Goal: Information Seeking & Learning: Learn about a topic

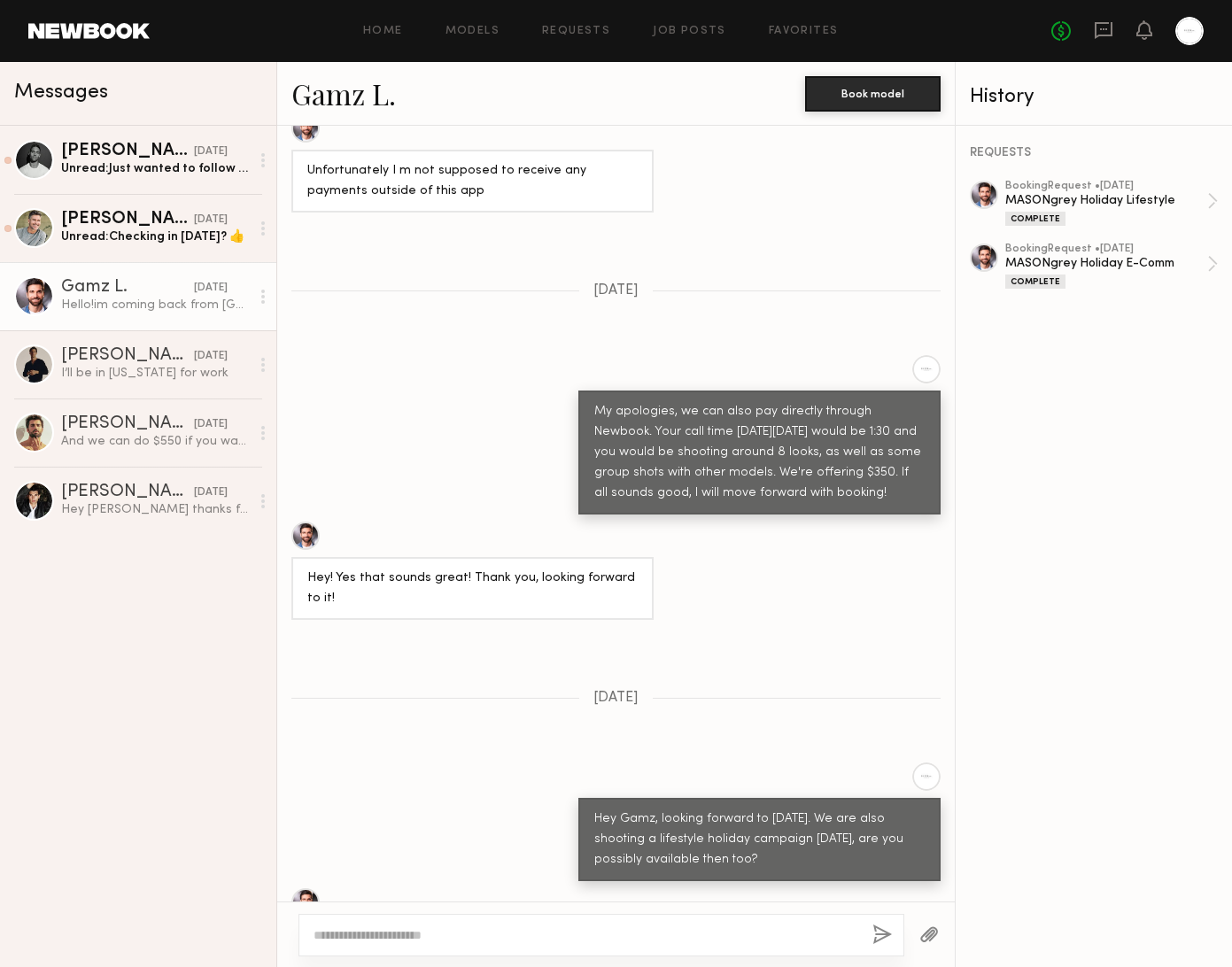
scroll to position [2617, 0]
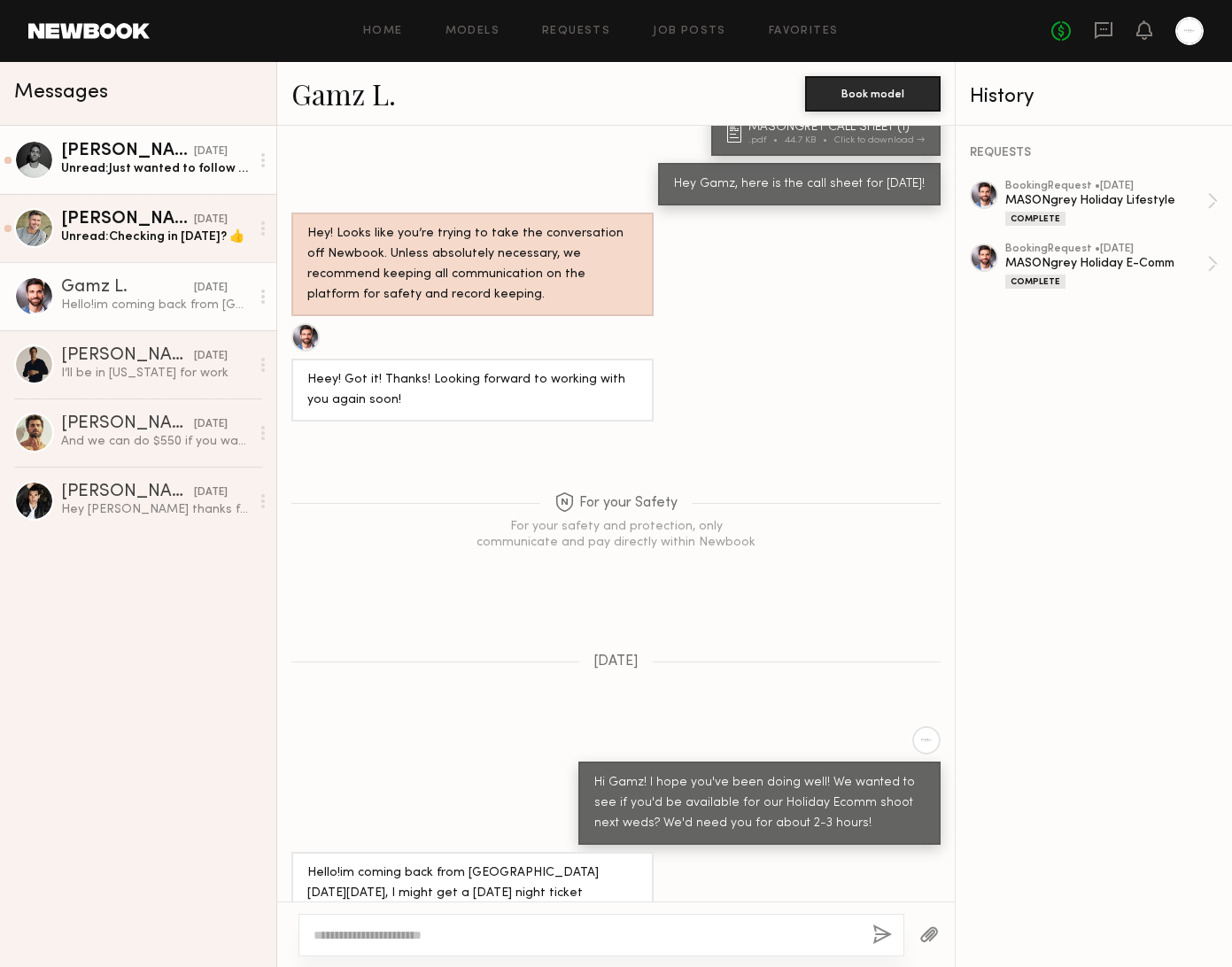
click at [188, 172] on div "Unread: Just wanted to follow up as I have another job asking about the 17th" at bounding box center [155, 168] width 188 height 17
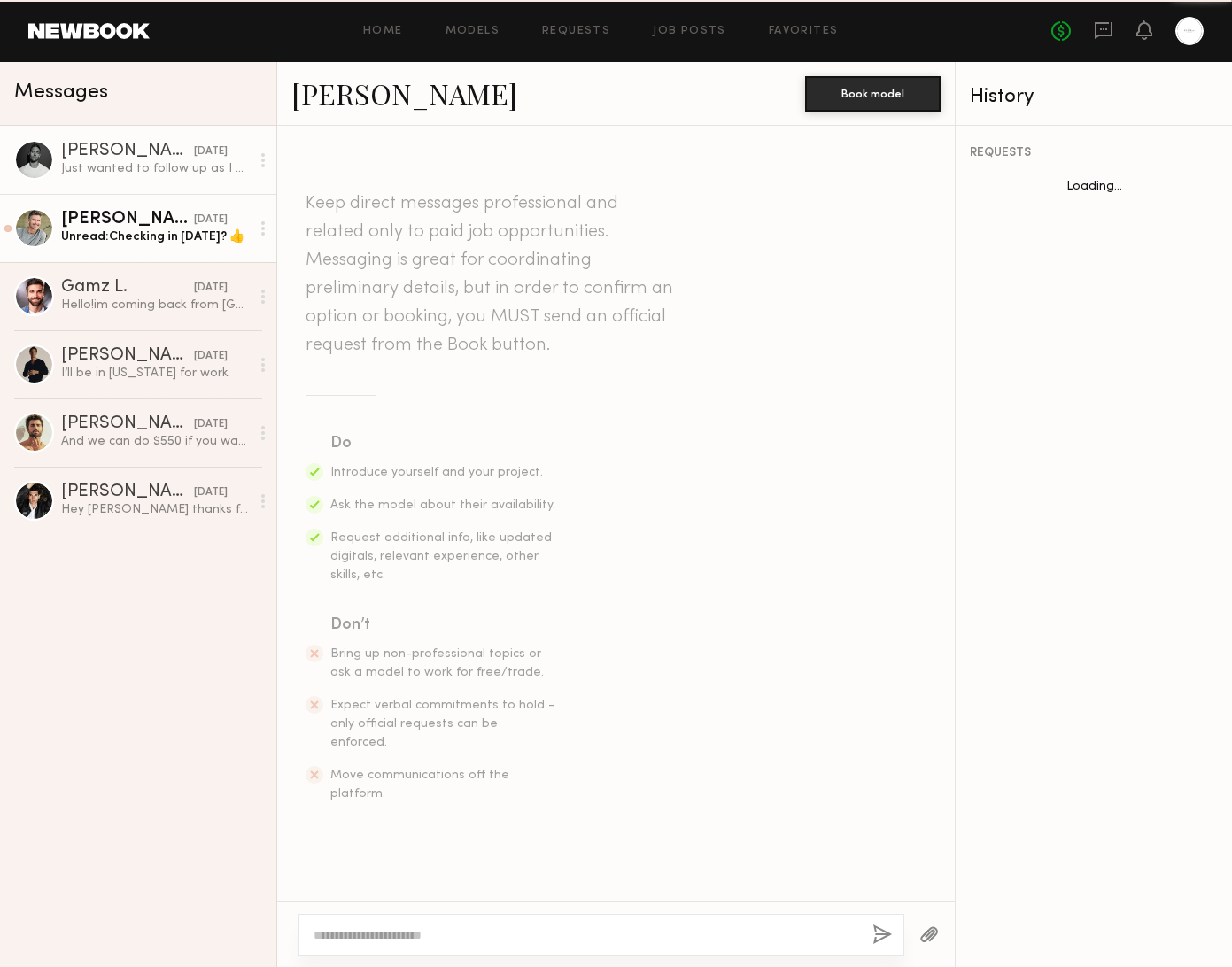
scroll to position [503, 0]
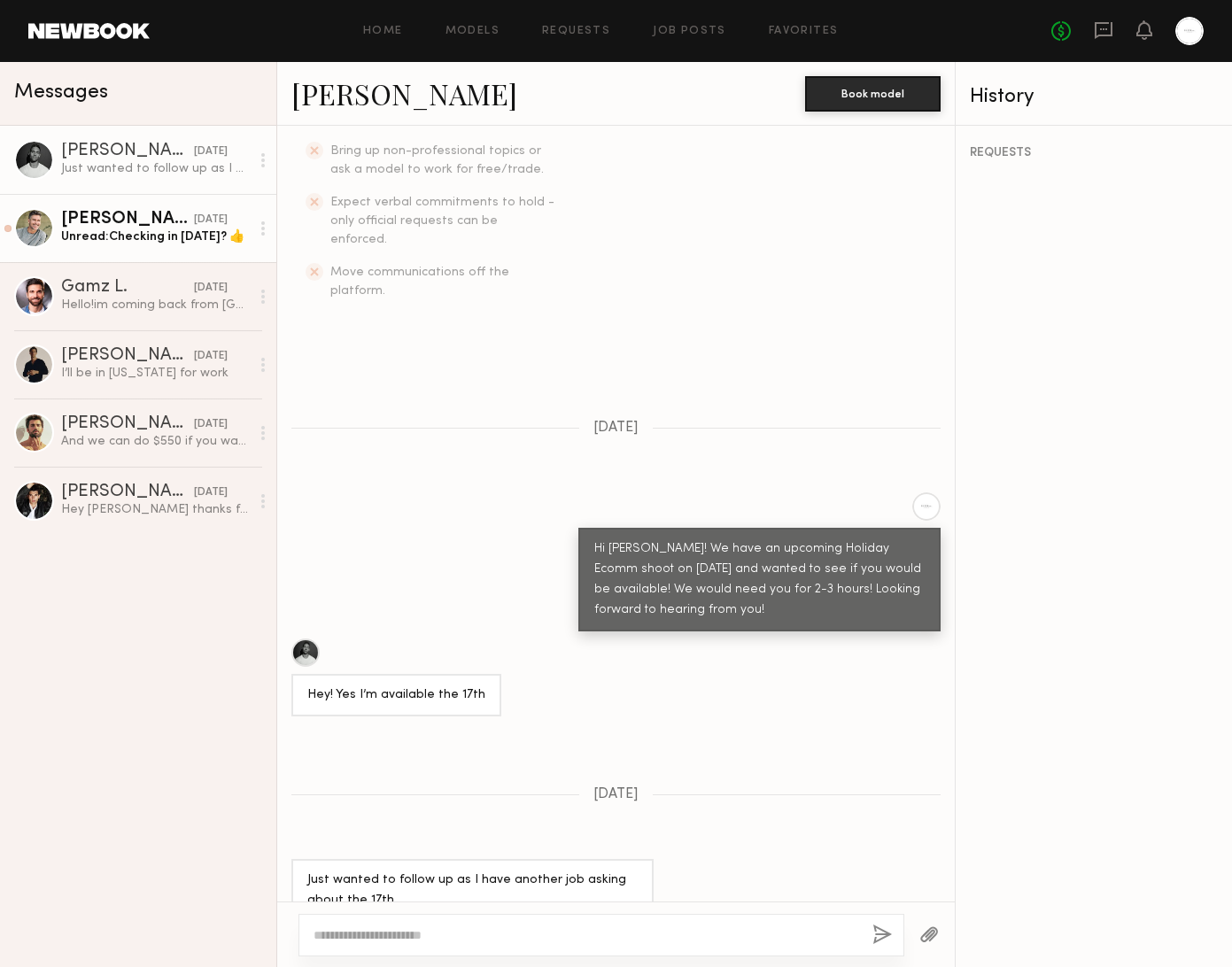
click at [195, 237] on div "Unread: Checking in [DATE]? 👍" at bounding box center [155, 237] width 188 height 17
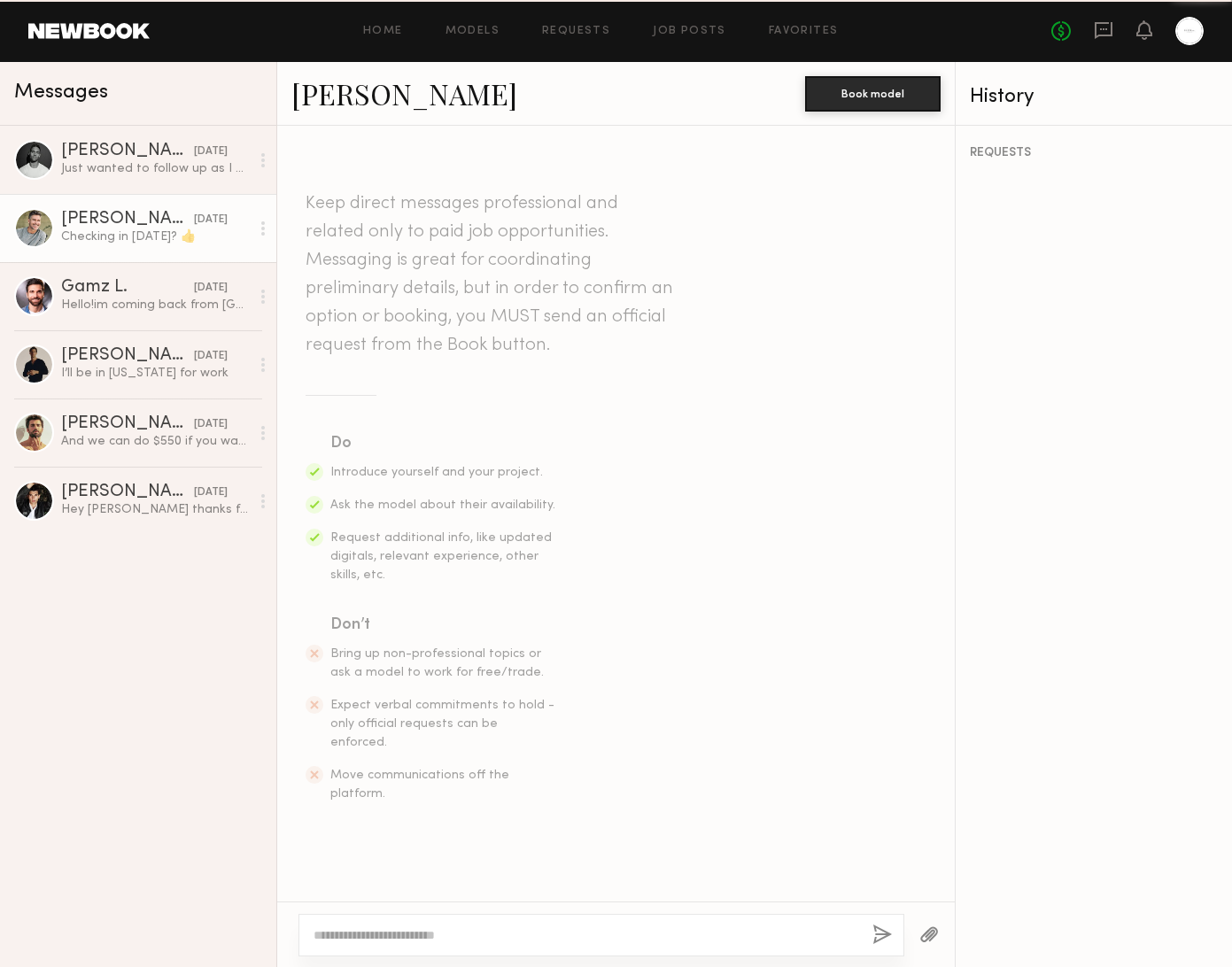
scroll to position [503, 0]
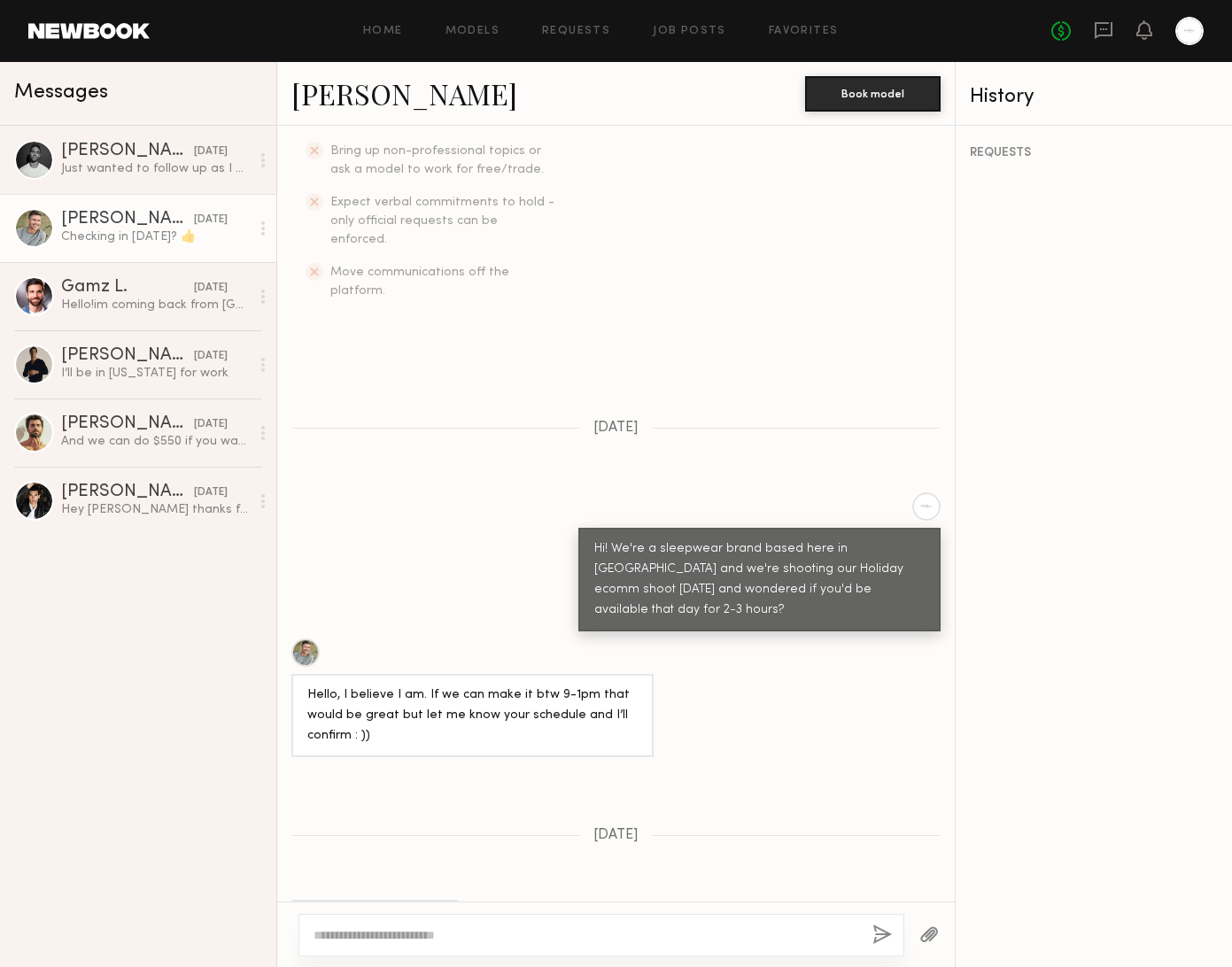
click at [123, 25] on link at bounding box center [89, 30] width 122 height 16
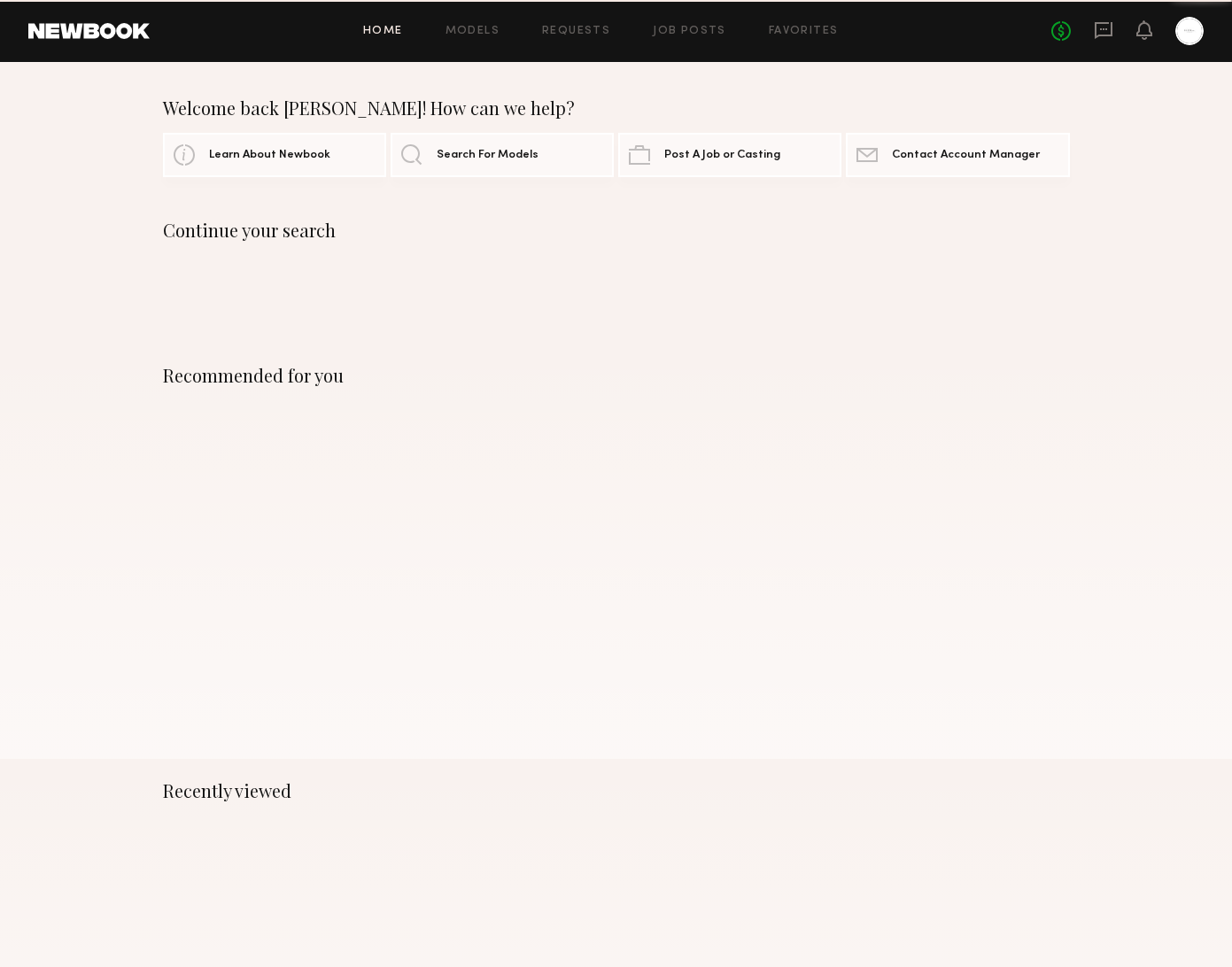
scroll to position [1, 0]
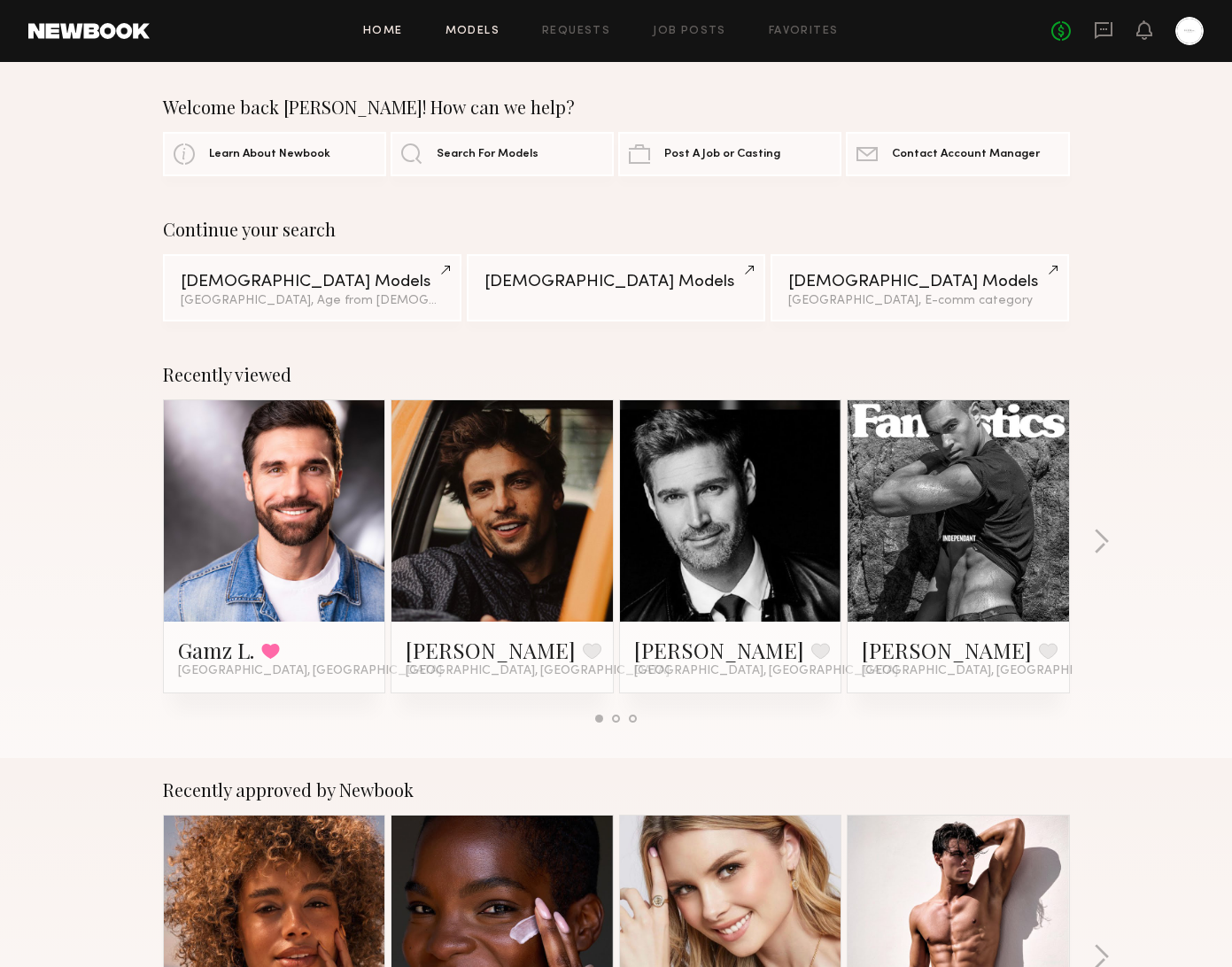
click at [485, 31] on link "Models" at bounding box center [472, 31] width 54 height 12
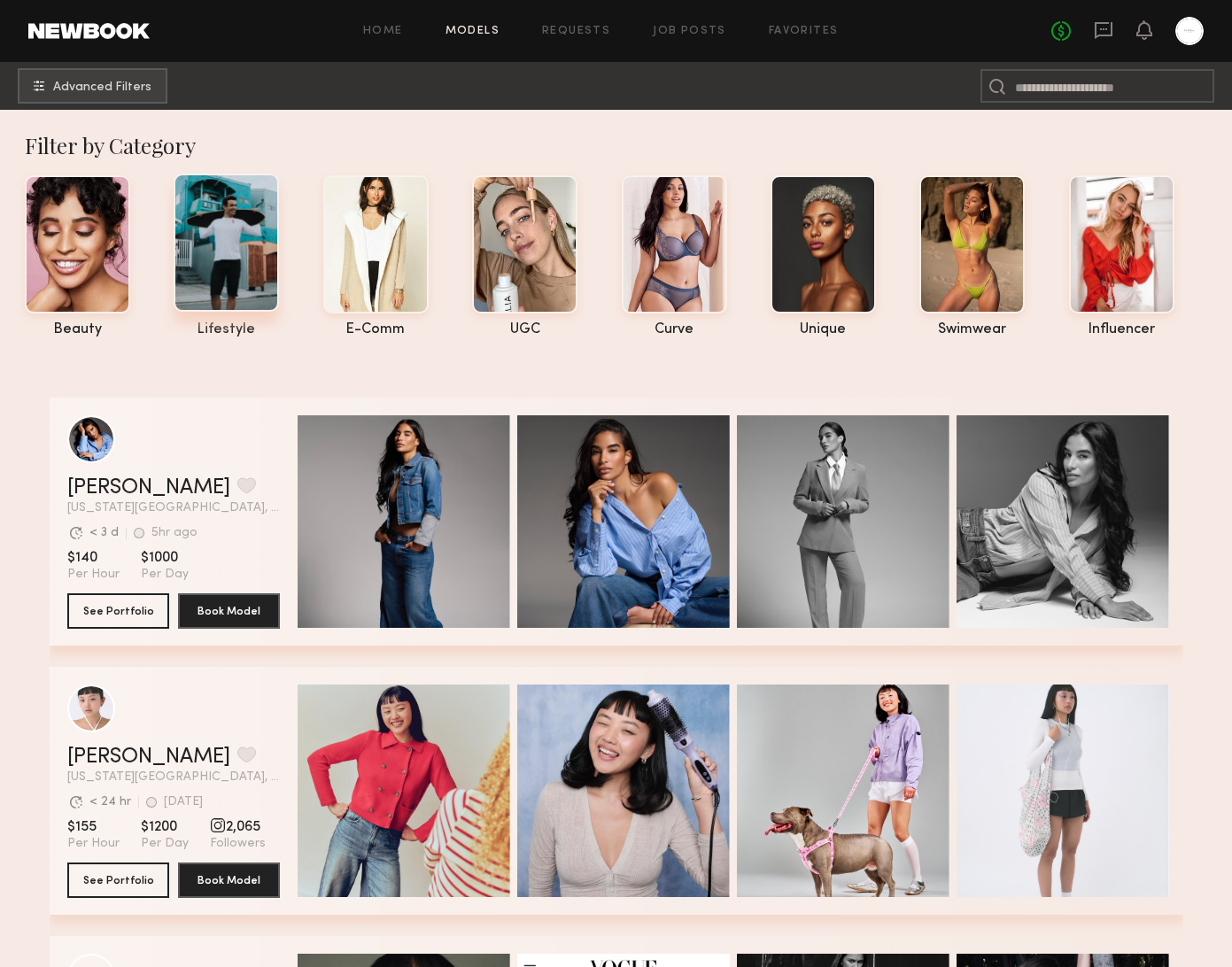
click at [212, 218] on div at bounding box center [226, 242] width 105 height 138
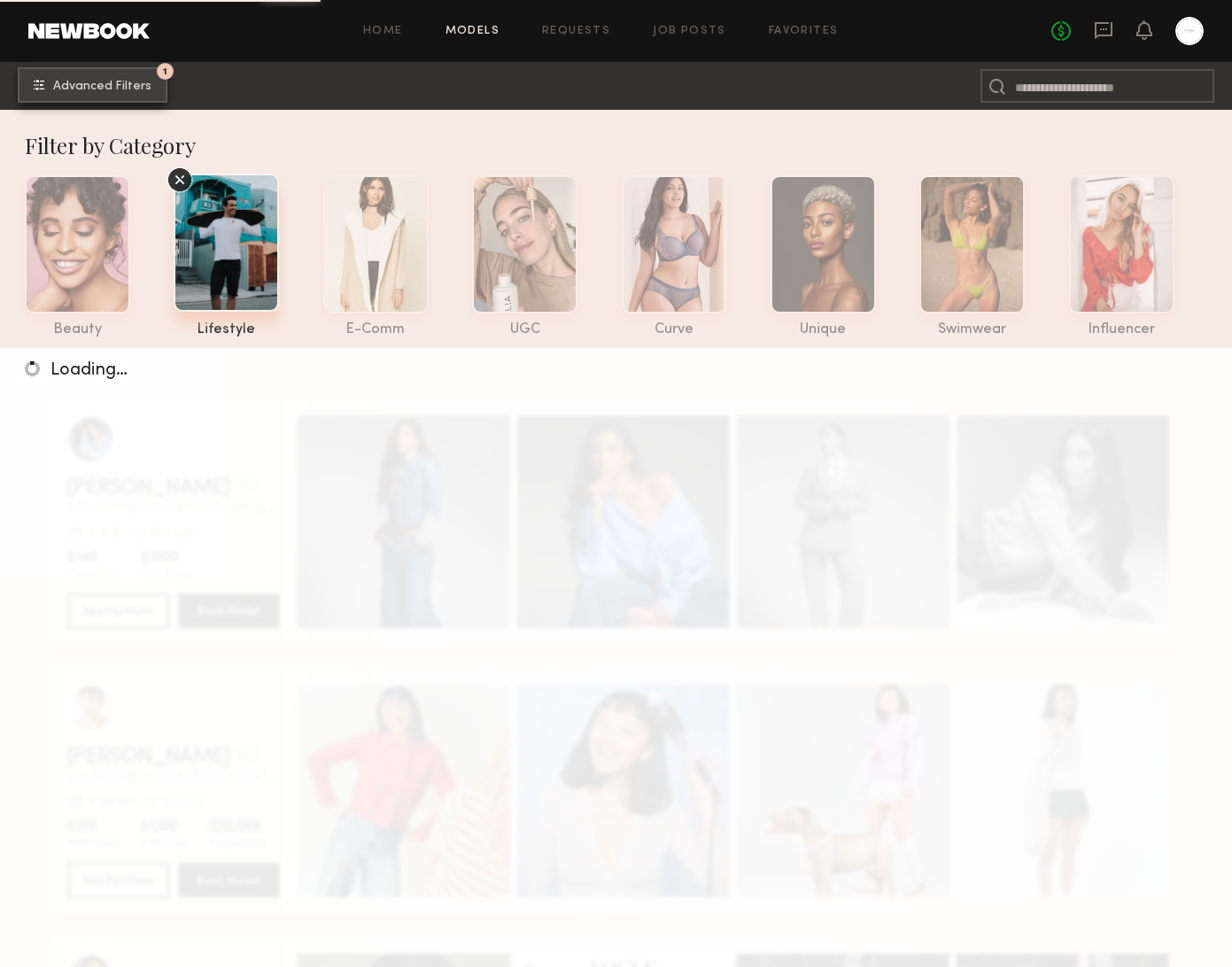
click at [95, 74] on button "1 Advanced Filters" at bounding box center [92, 85] width 149 height 35
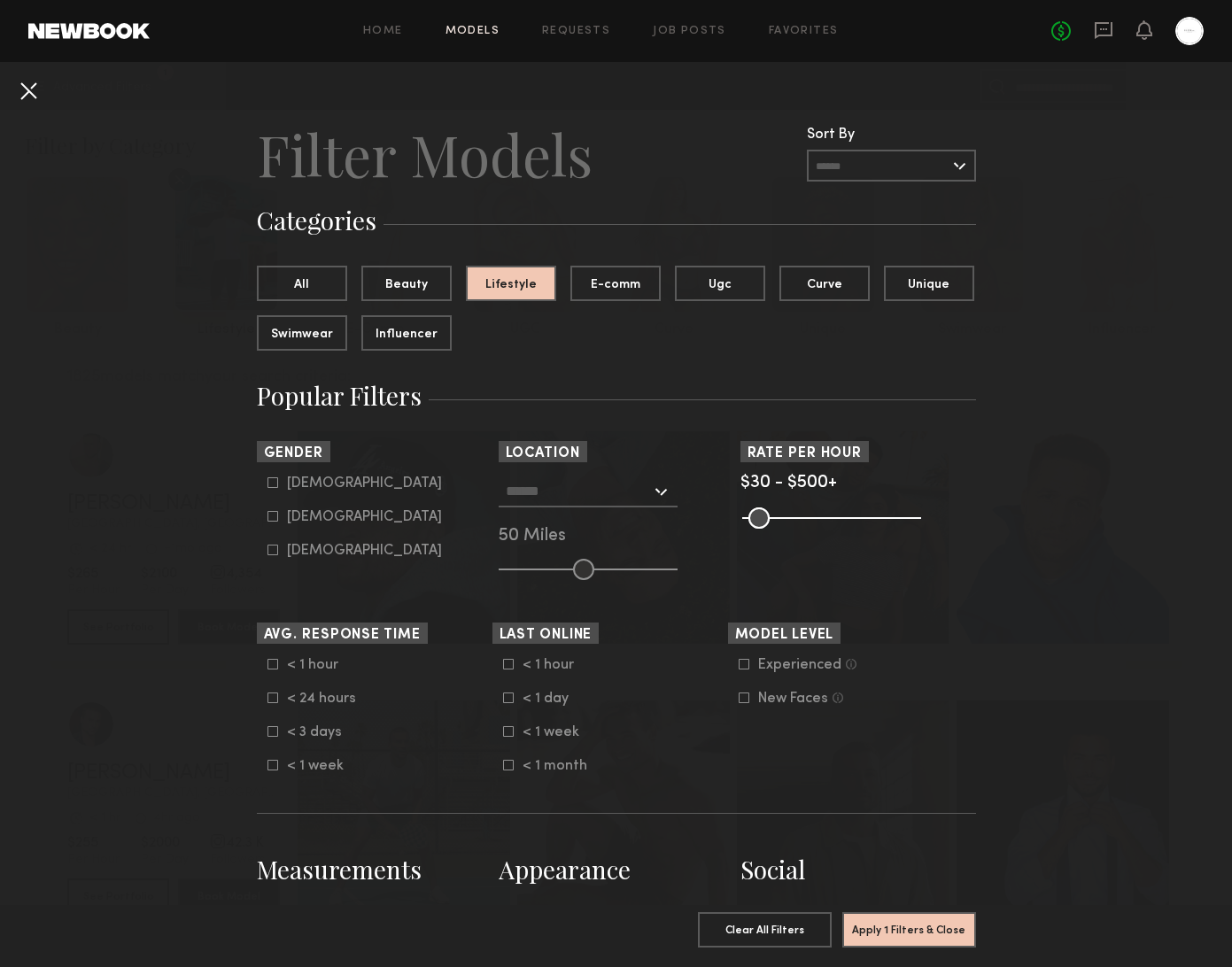
click at [24, 84] on button at bounding box center [27, 90] width 28 height 28
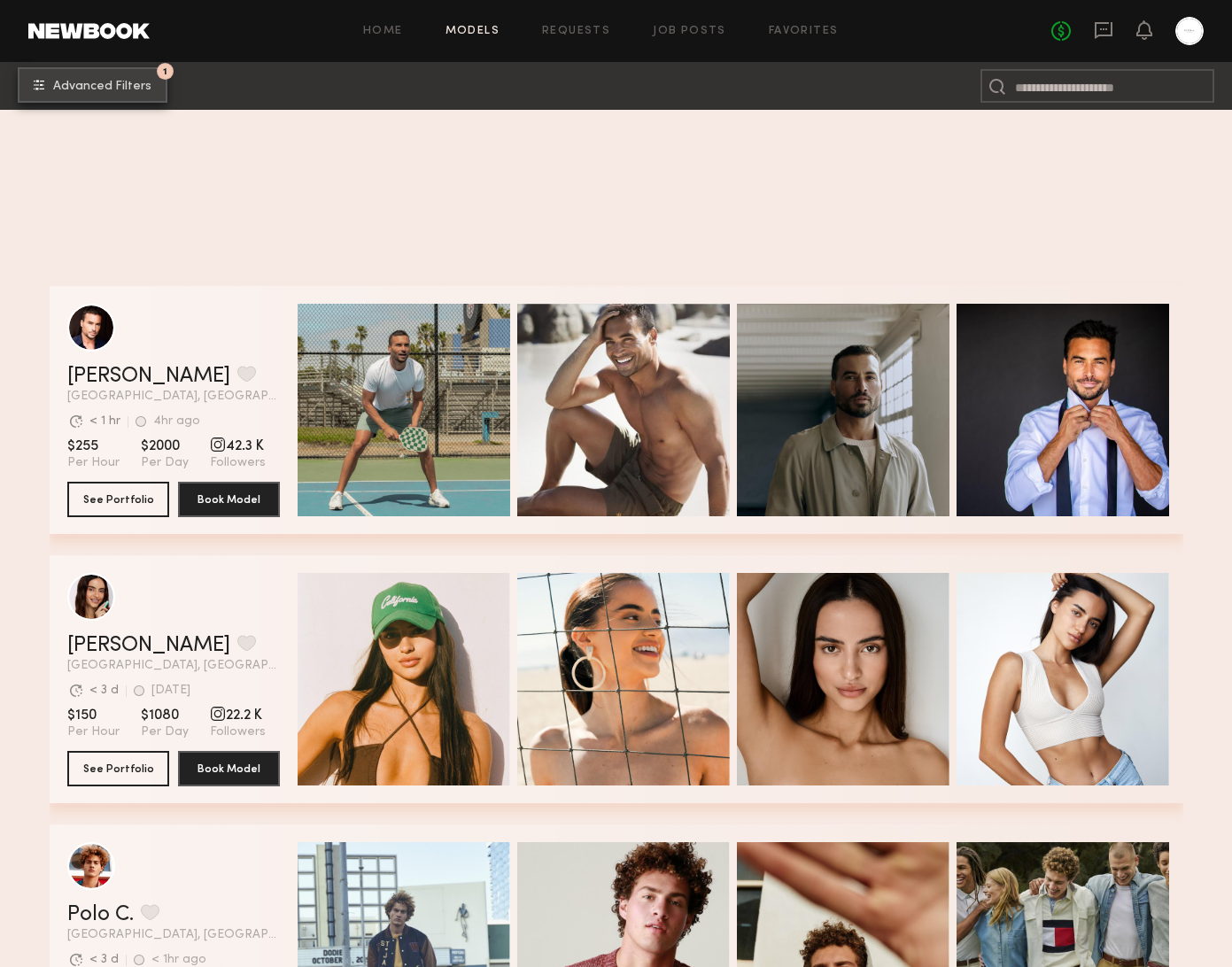
scroll to position [1175, 0]
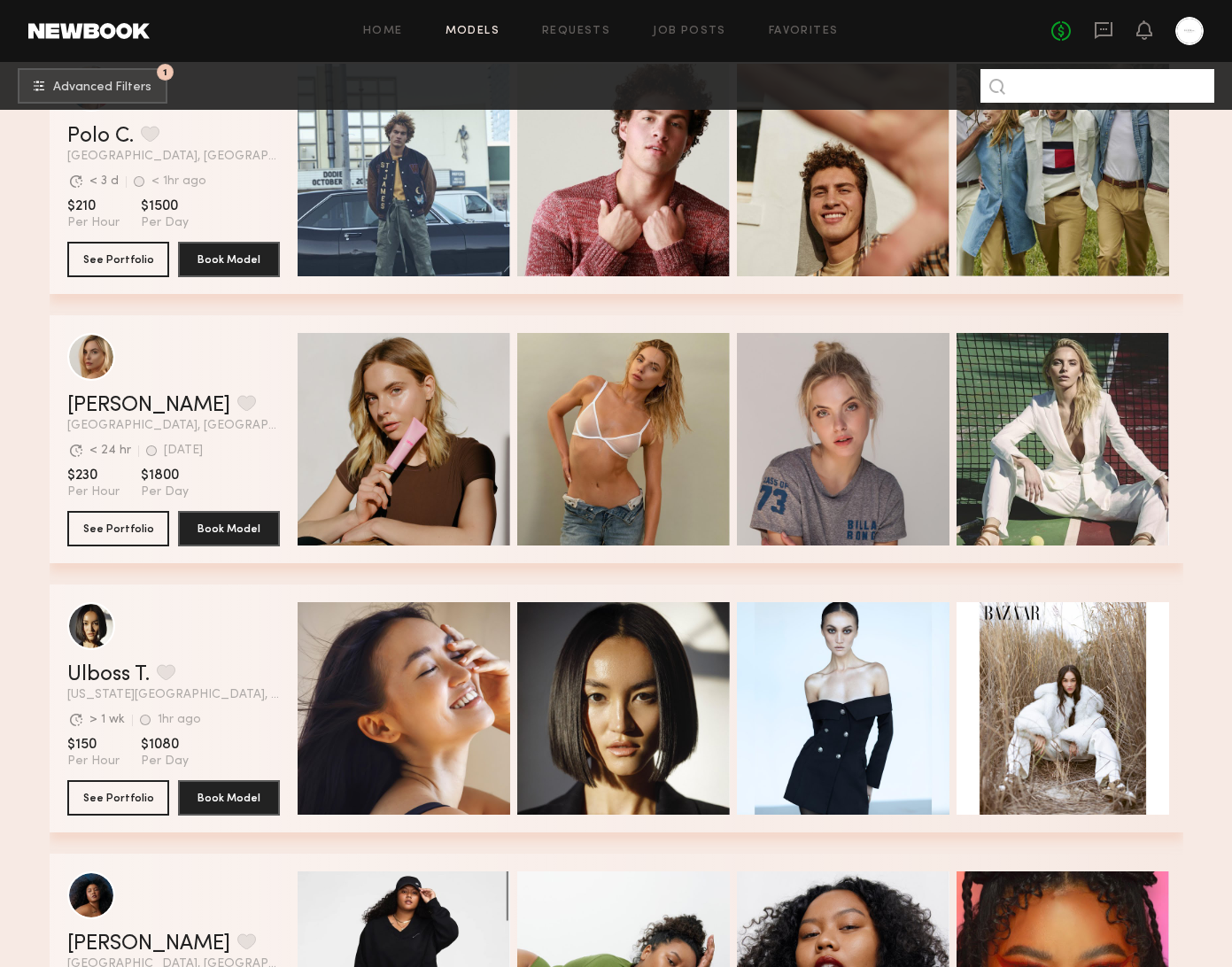
click at [1056, 92] on input at bounding box center [1098, 85] width 234 height 33
type input "******"
